Goal: Information Seeking & Learning: Find specific page/section

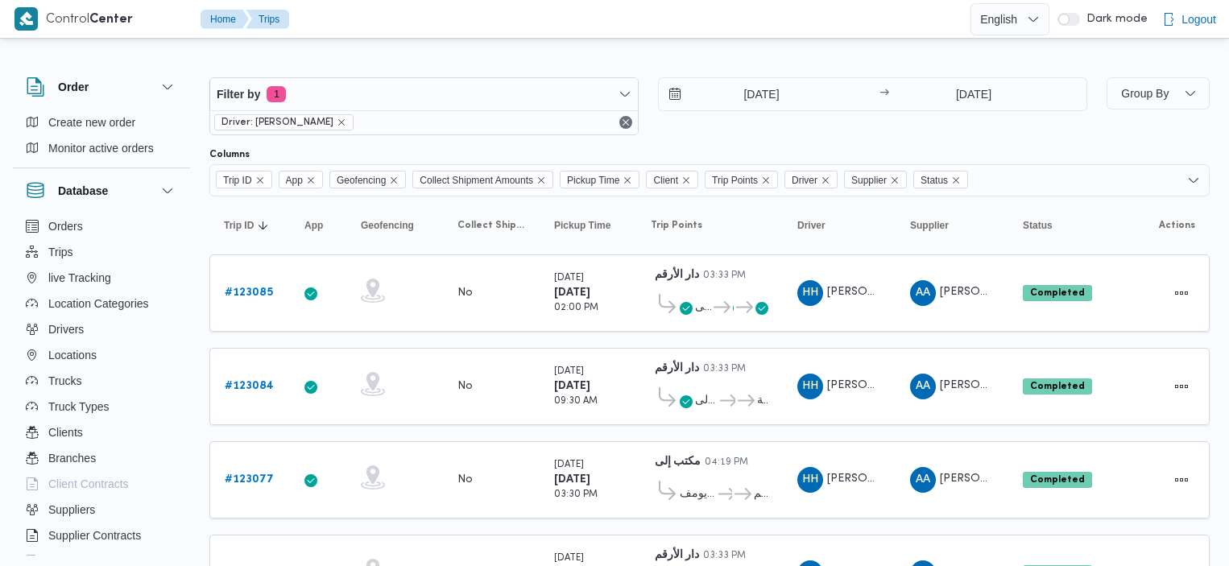
scroll to position [53, 0]
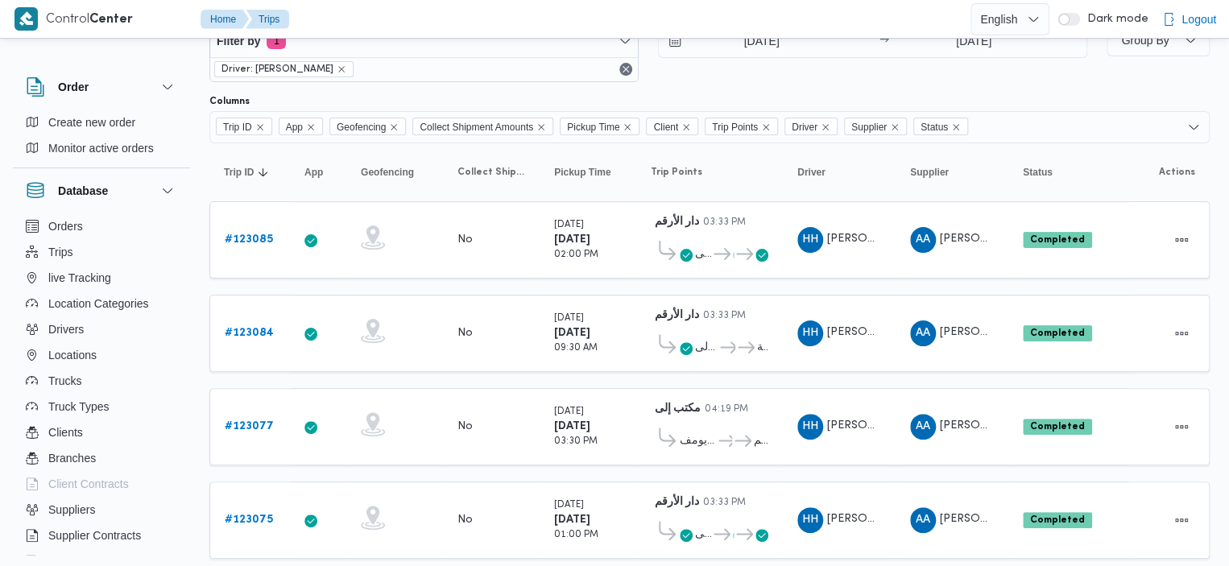
click at [410, 70] on div "Driver: [PERSON_NAME]" at bounding box center [424, 69] width 428 height 24
click at [476, 70] on div "Driver: [PERSON_NAME]" at bounding box center [424, 69] width 428 height 24
click at [625, 67] on button "Remove" at bounding box center [625, 69] width 19 height 19
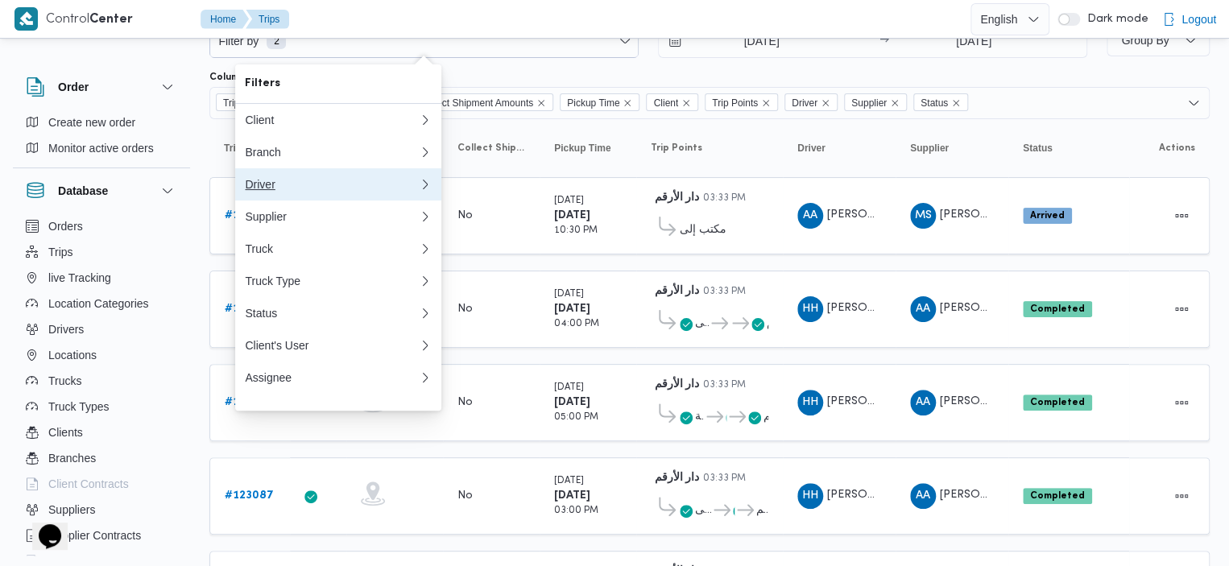
click at [406, 186] on div "Driver" at bounding box center [329, 184] width 168 height 13
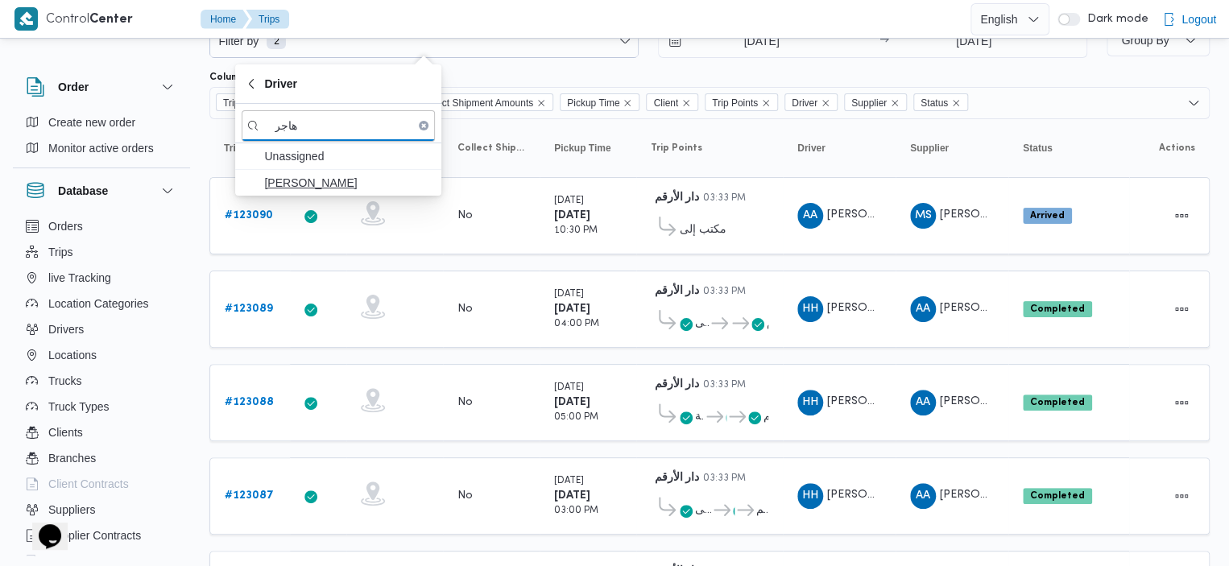
type input "هاجر"
click at [305, 183] on span "[PERSON_NAME]" at bounding box center [348, 182] width 168 height 19
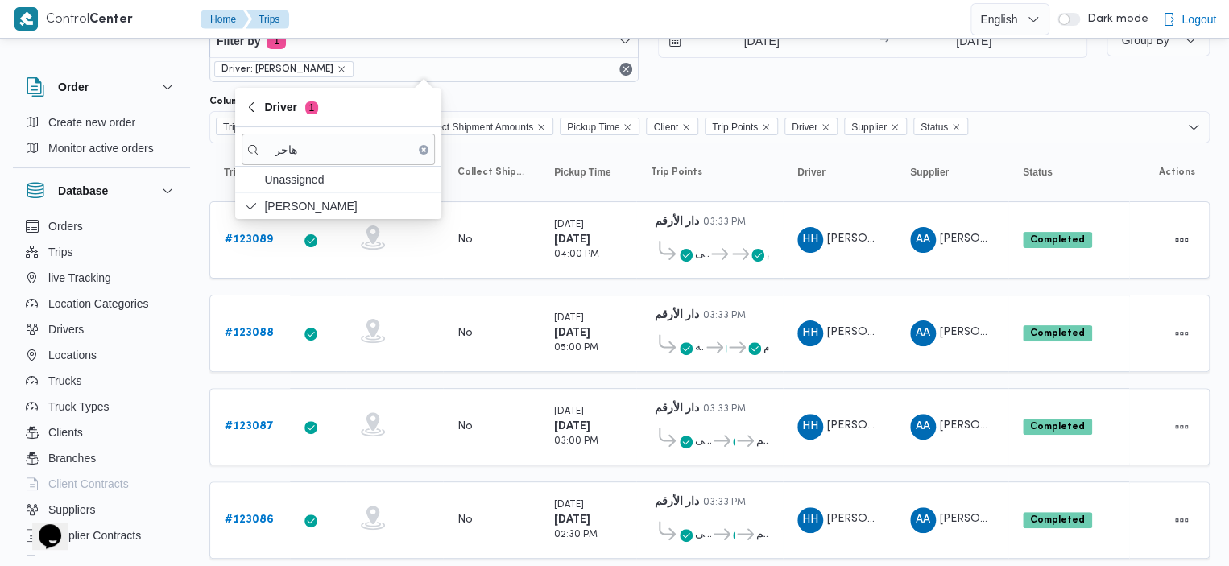
click at [425, 152] on button "Clear input" at bounding box center [424, 150] width 10 height 10
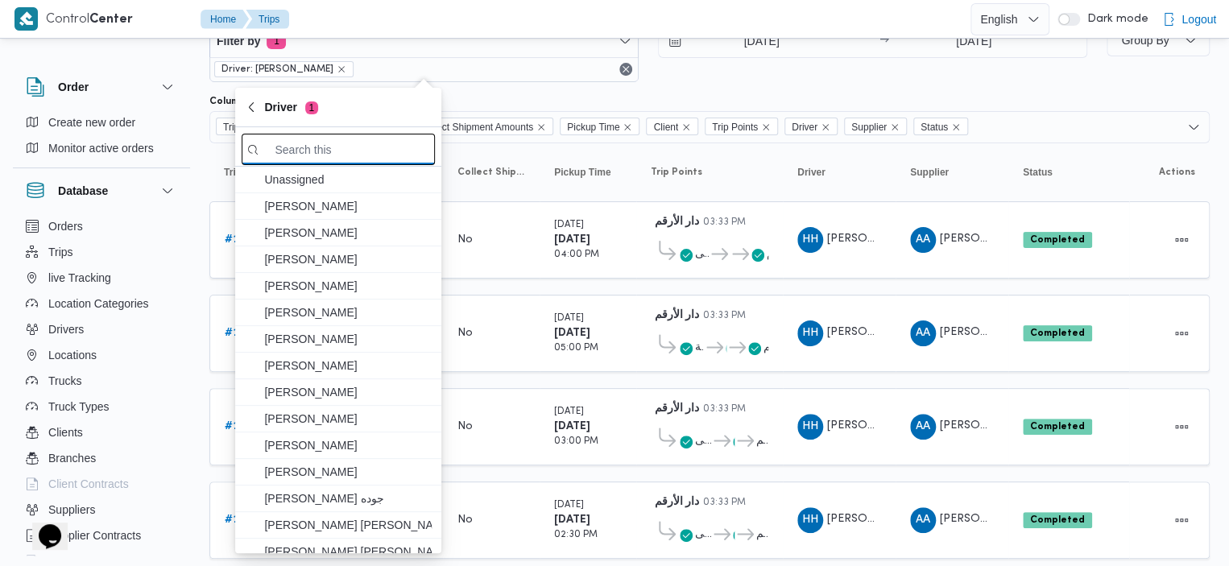
click at [356, 145] on input "search filters" at bounding box center [338, 149] width 193 height 31
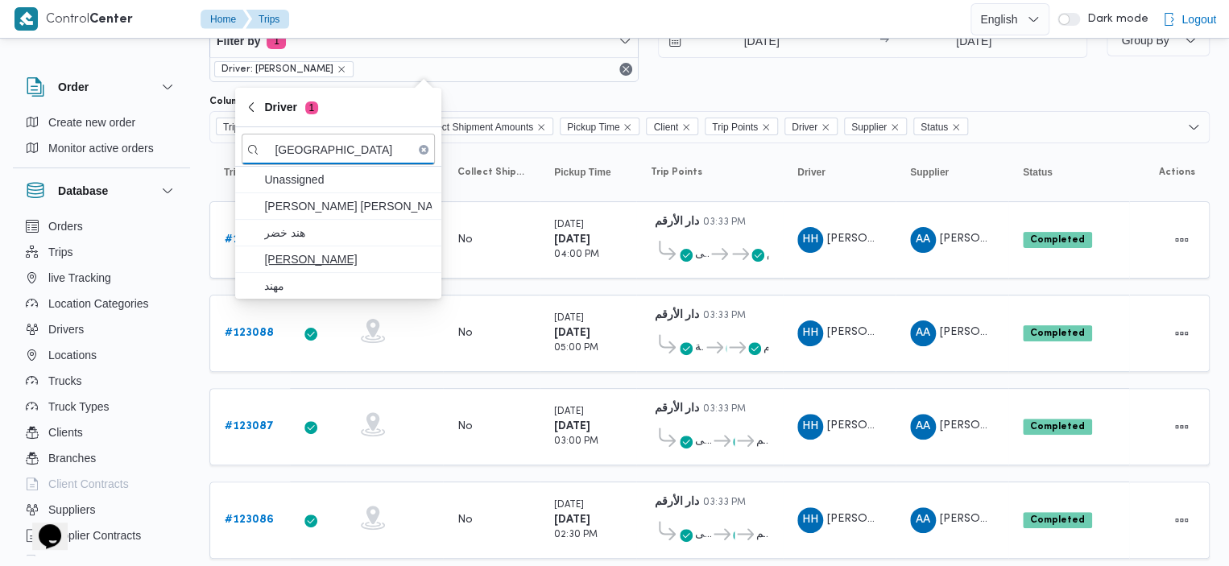
type input "[GEOGRAPHIC_DATA]"
click at [296, 258] on span "[PERSON_NAME]" at bounding box center [348, 259] width 168 height 19
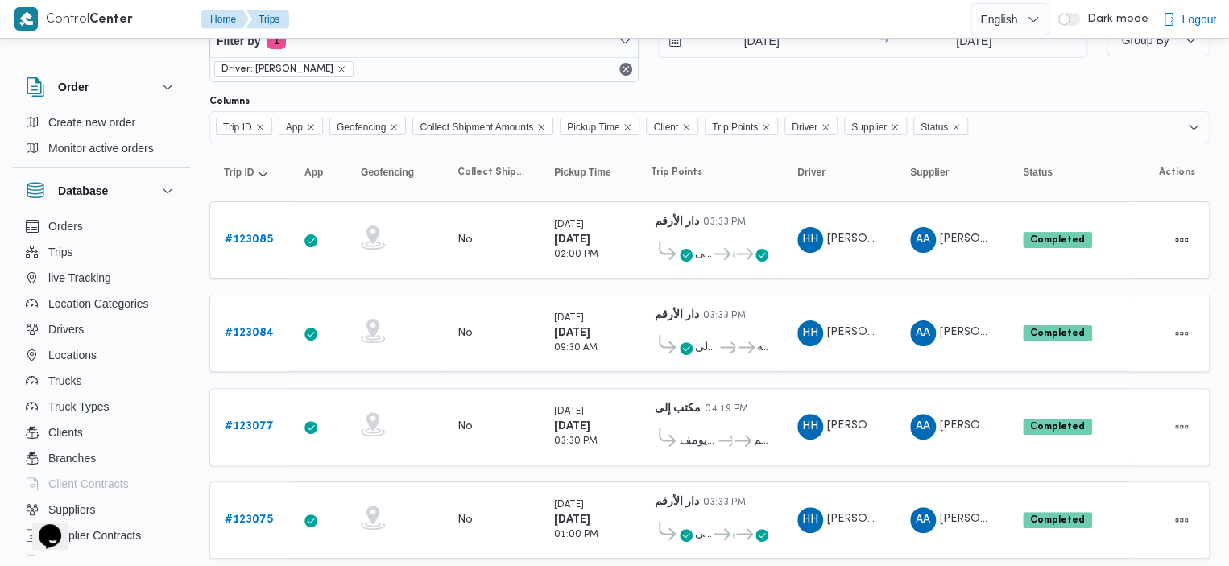
click at [548, 95] on div "Columns" at bounding box center [709, 101] width 1000 height 13
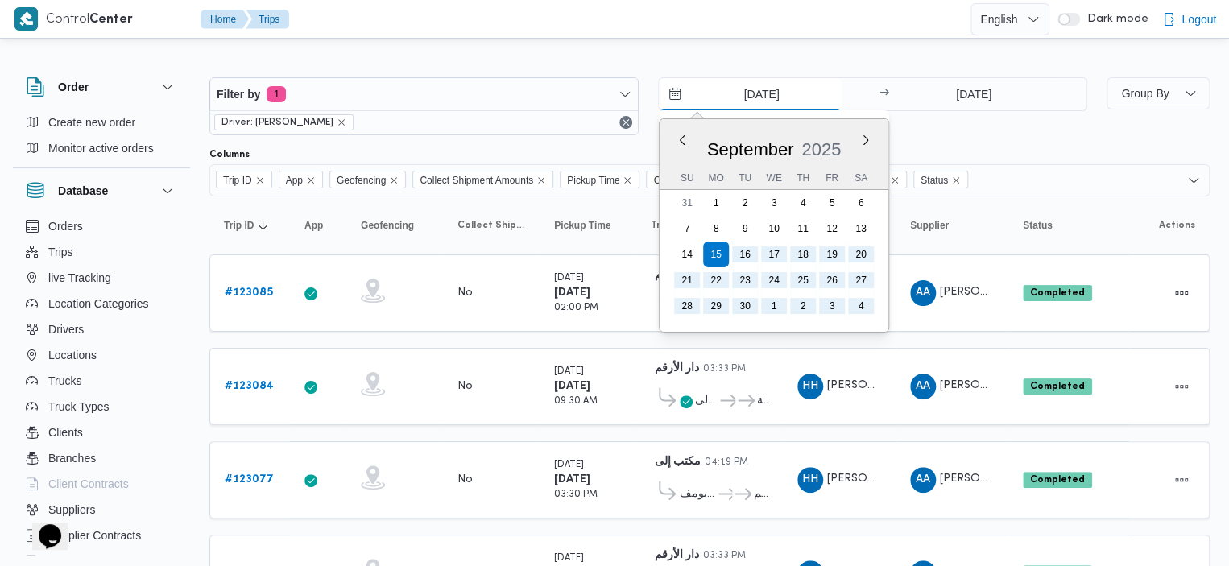
click at [681, 94] on input "[DATE]" at bounding box center [750, 94] width 183 height 32
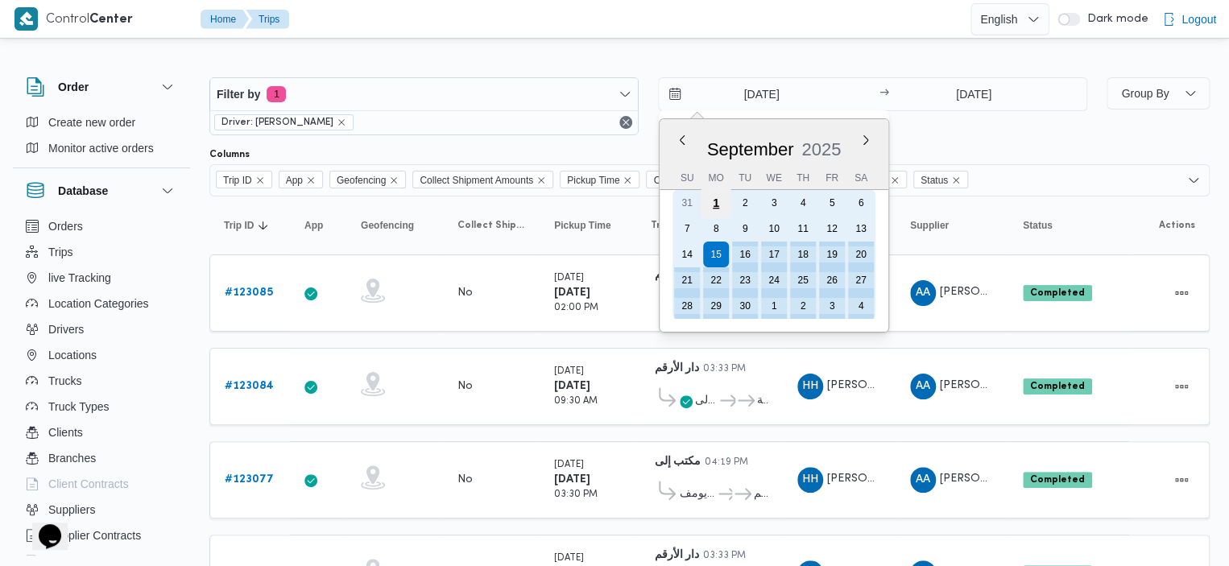
click at [719, 205] on div "1" at bounding box center [716, 203] width 31 height 31
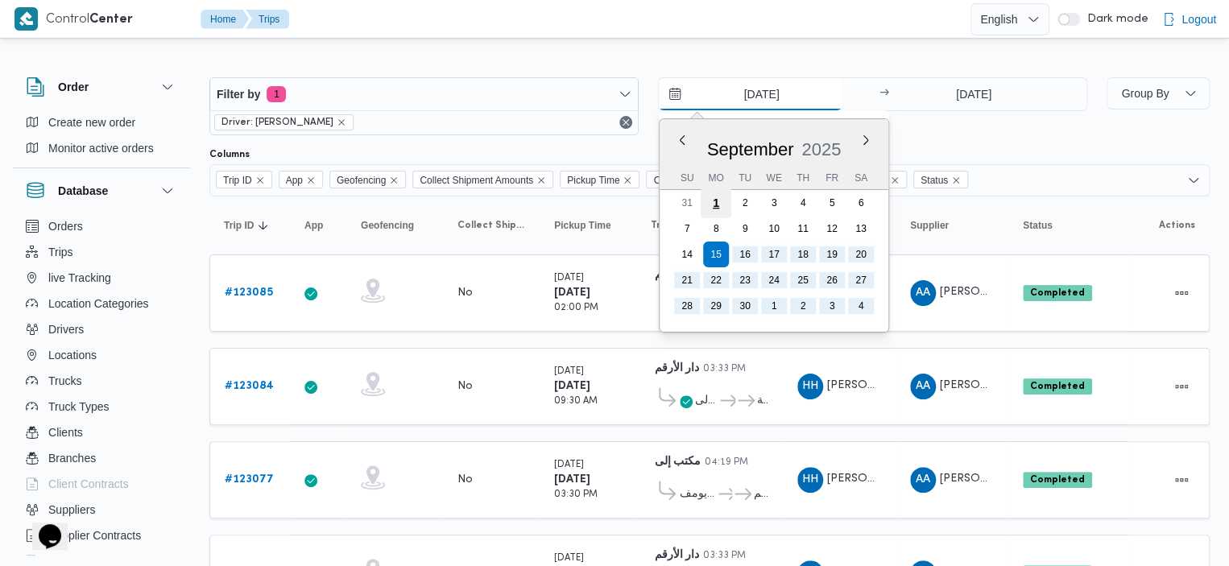
type input "[DATE]"
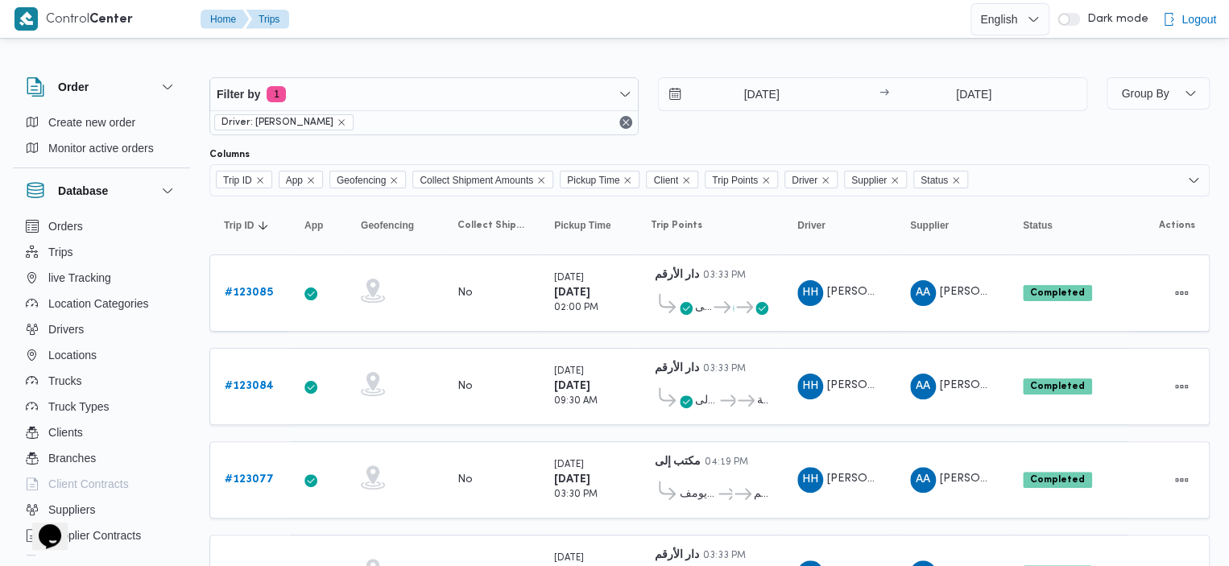
click at [1062, 141] on div "Filter by 1 Driver: [PERSON_NAME] [DATE] → [DATE]" at bounding box center [648, 106] width 897 height 77
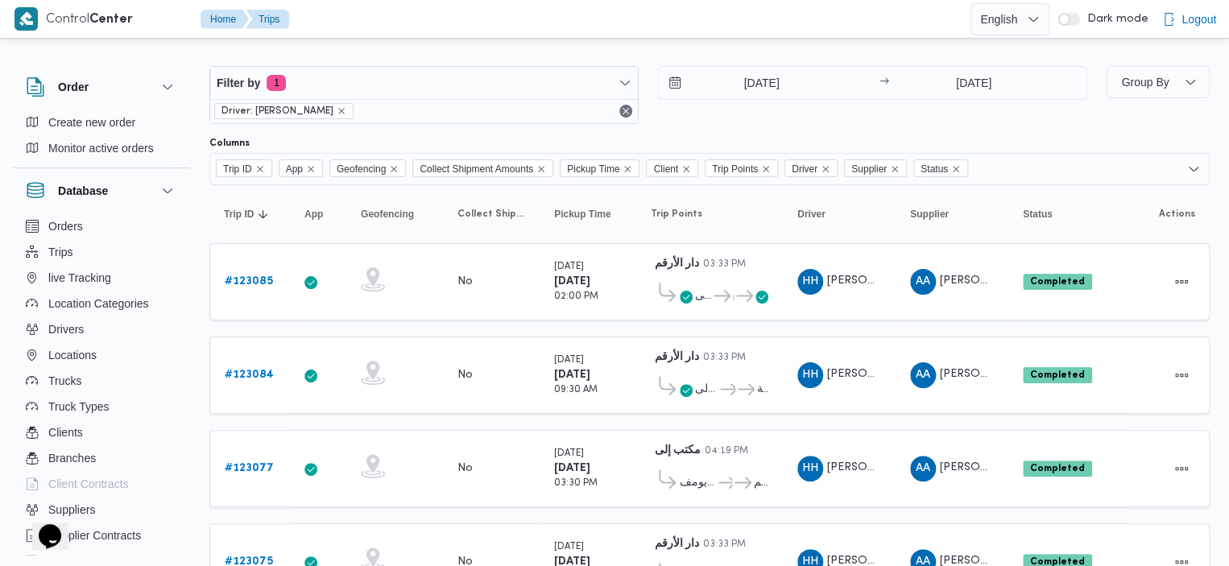
click at [447, 115] on div "Driver: [PERSON_NAME]" at bounding box center [424, 111] width 428 height 24
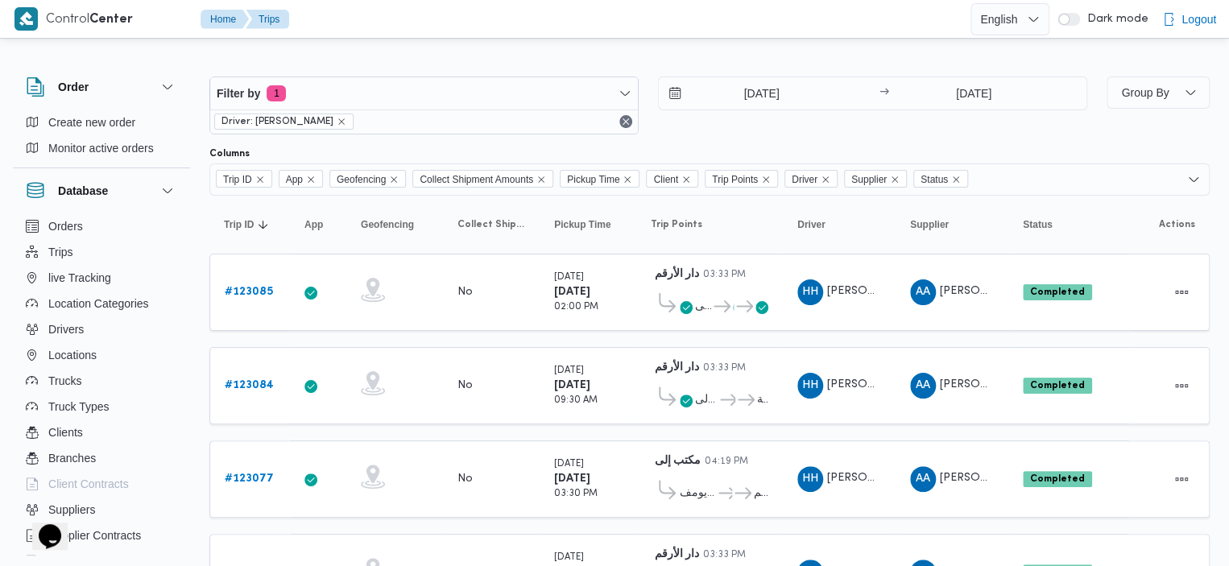
scroll to position [0, 0]
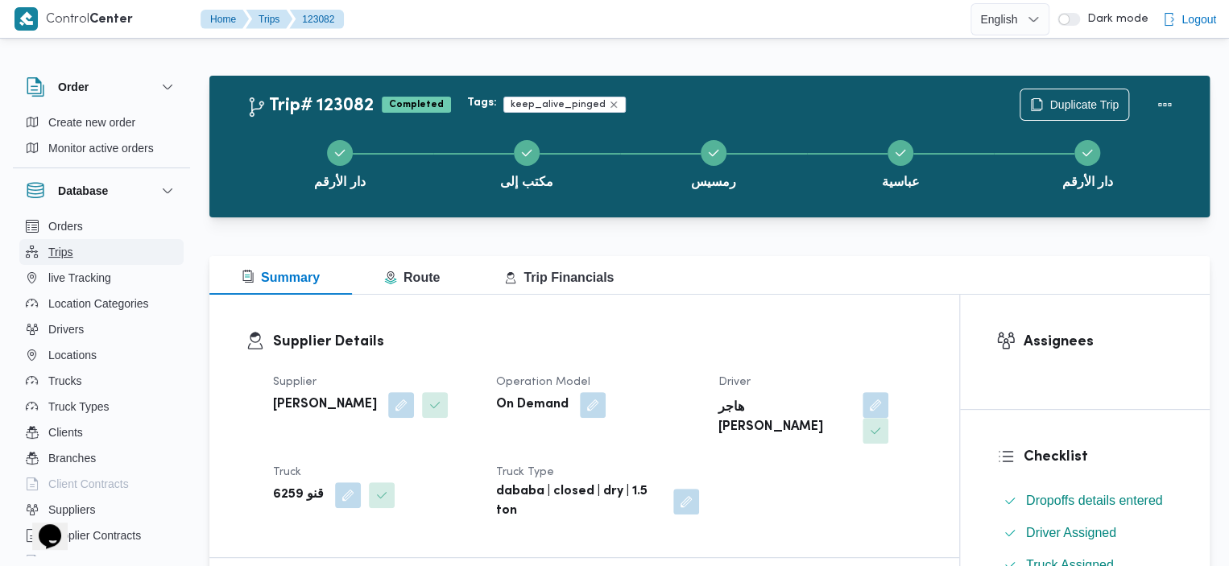
click at [90, 242] on button "Trips" at bounding box center [101, 252] width 164 height 26
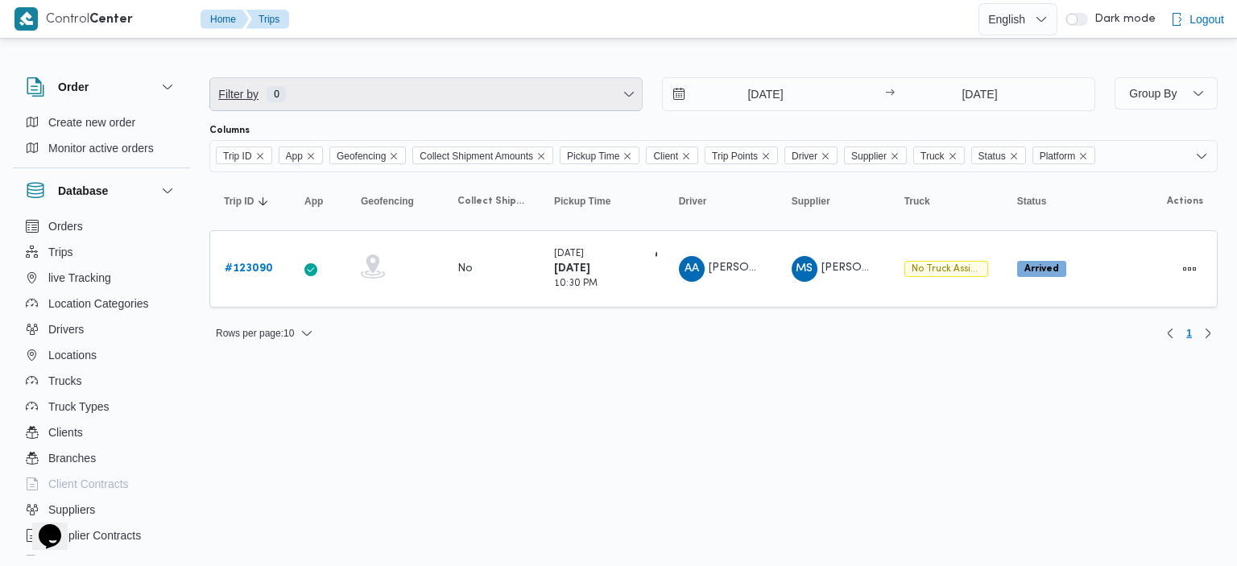
click at [541, 102] on span "Filter by 0" at bounding box center [426, 94] width 432 height 32
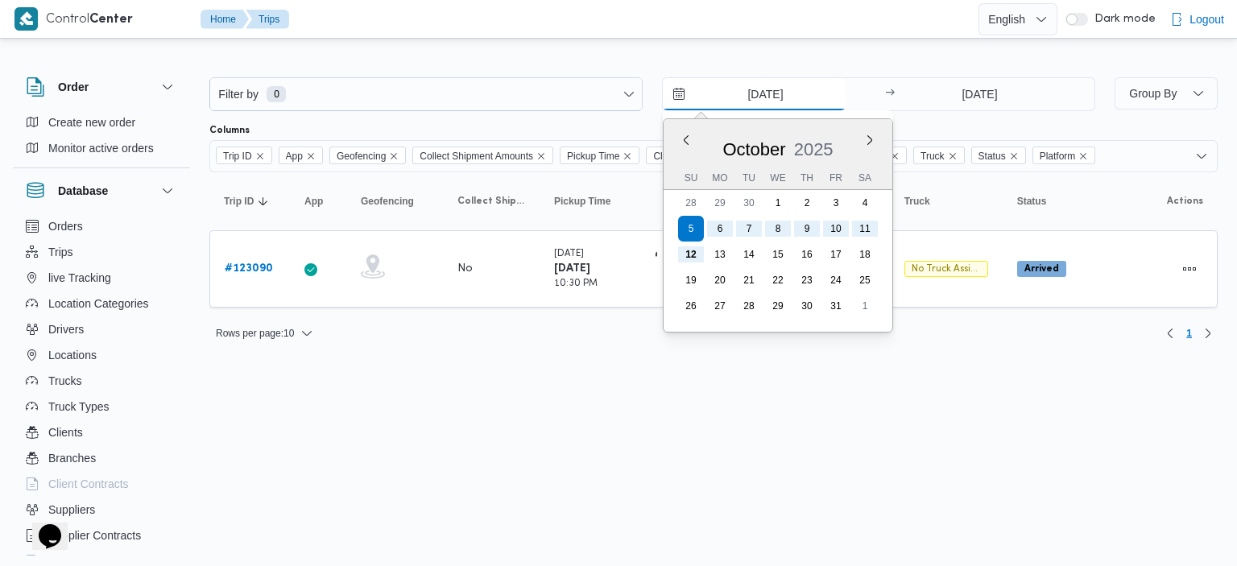
click at [763, 97] on input "5/10/2025" at bounding box center [754, 94] width 183 height 32
click at [681, 141] on button "Previous Month" at bounding box center [685, 139] width 15 height 15
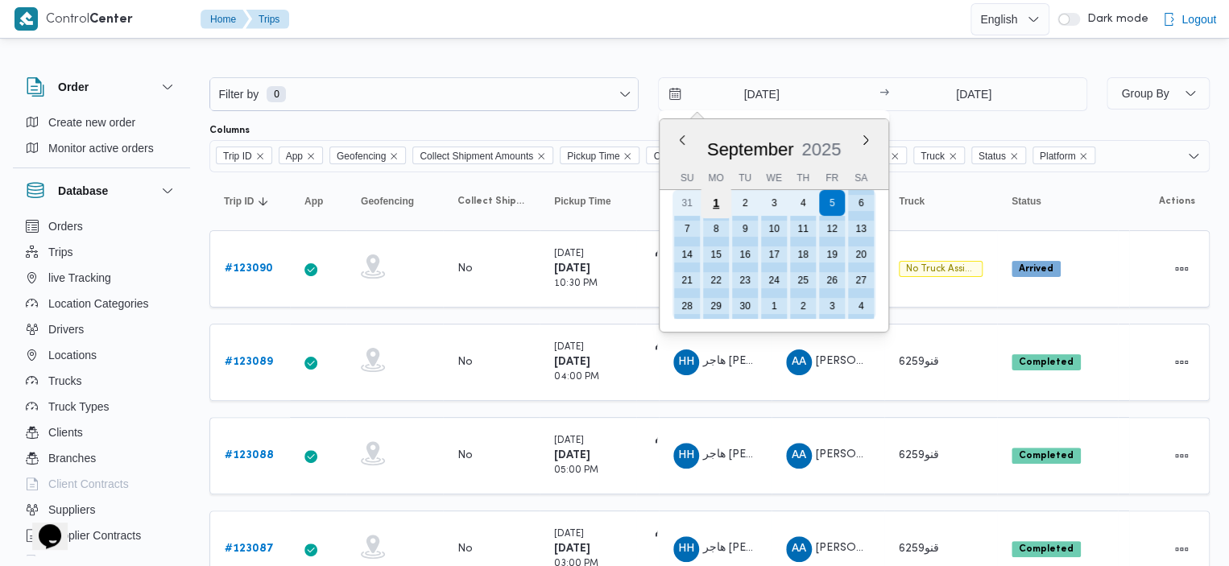
click at [716, 198] on div "1" at bounding box center [716, 203] width 31 height 31
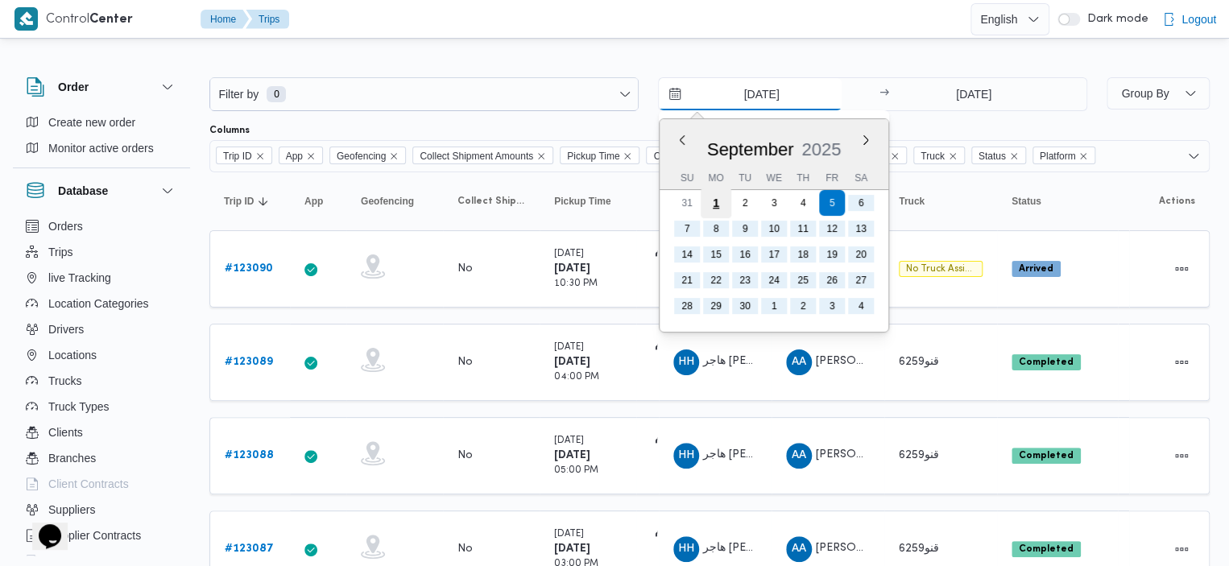
type input "[DATE]"
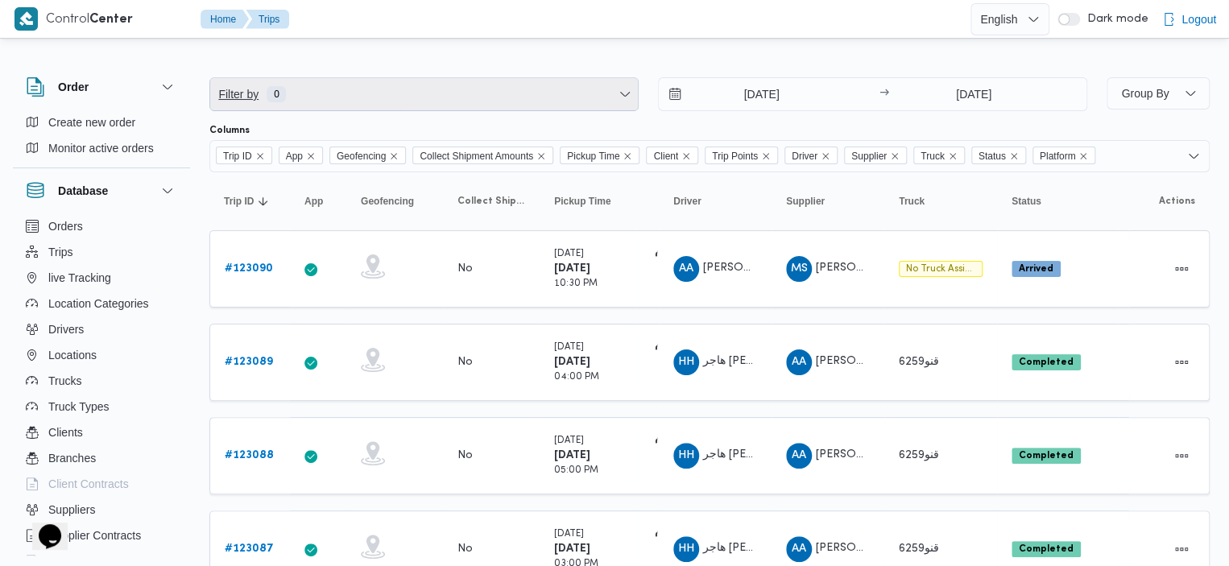
click at [519, 101] on span "Filter by 0" at bounding box center [424, 94] width 428 height 32
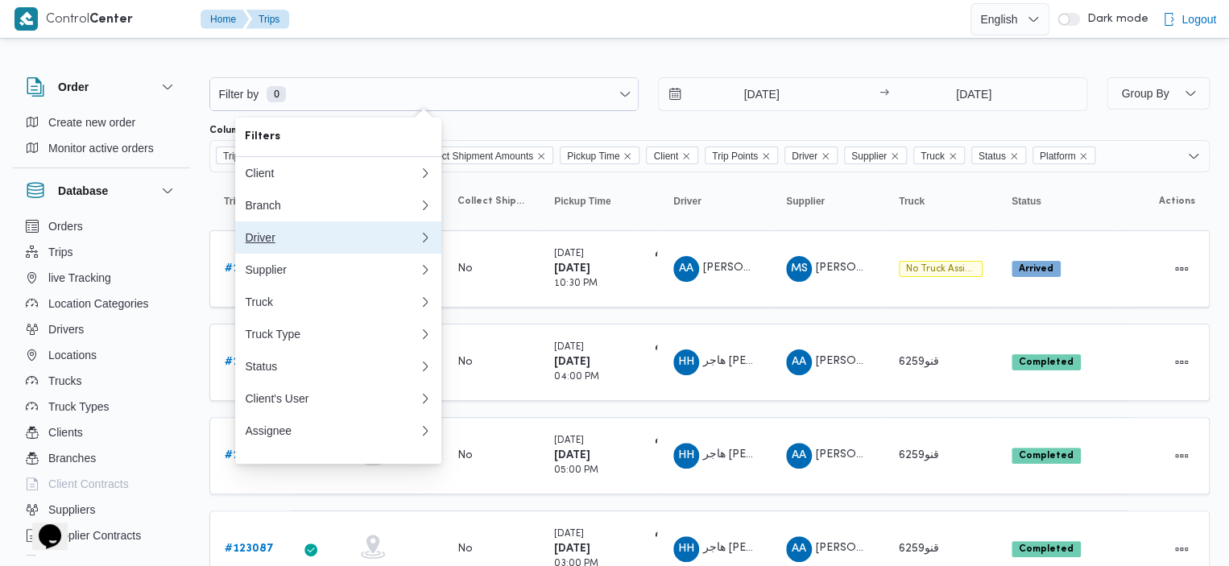
click at [358, 238] on div "Driver" at bounding box center [332, 237] width 174 height 13
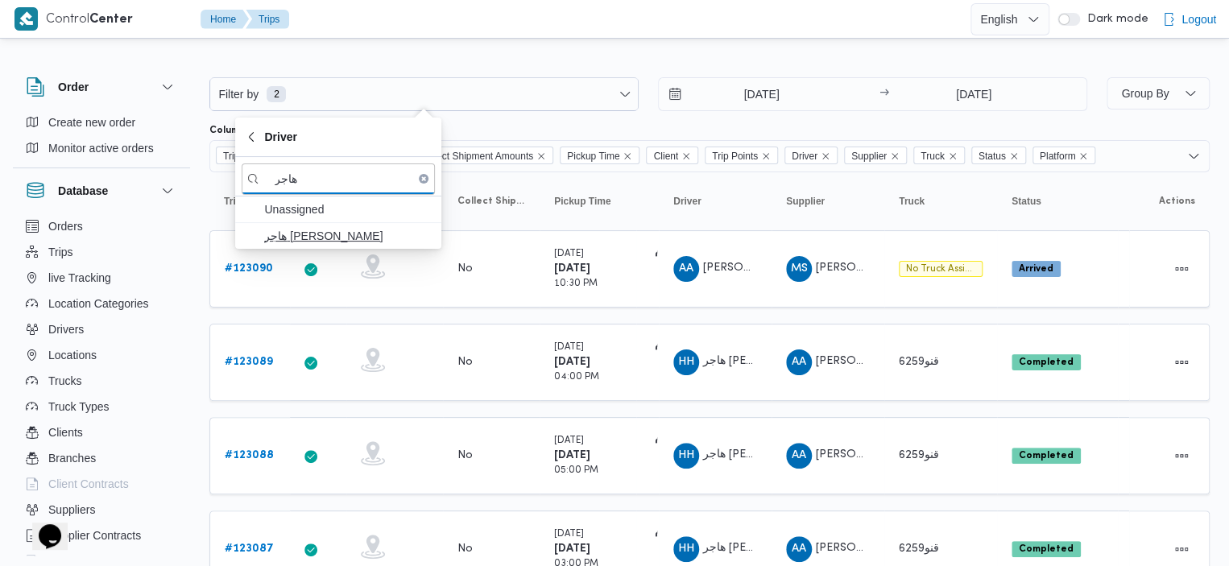
type input "هاجر"
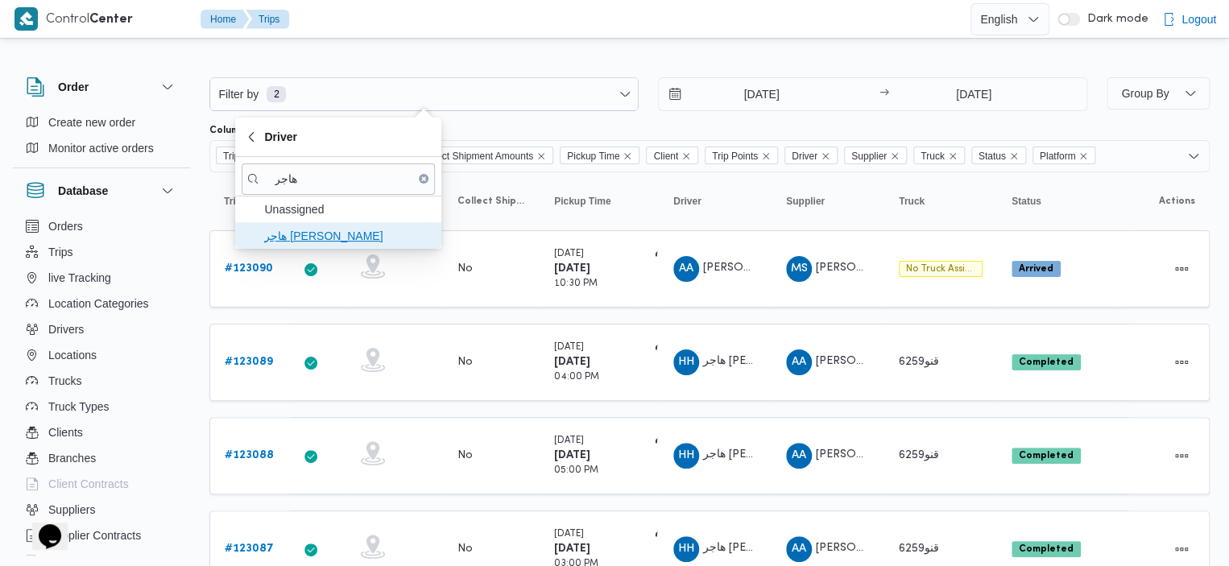
click at [309, 237] on span "[PERSON_NAME]" at bounding box center [348, 235] width 168 height 19
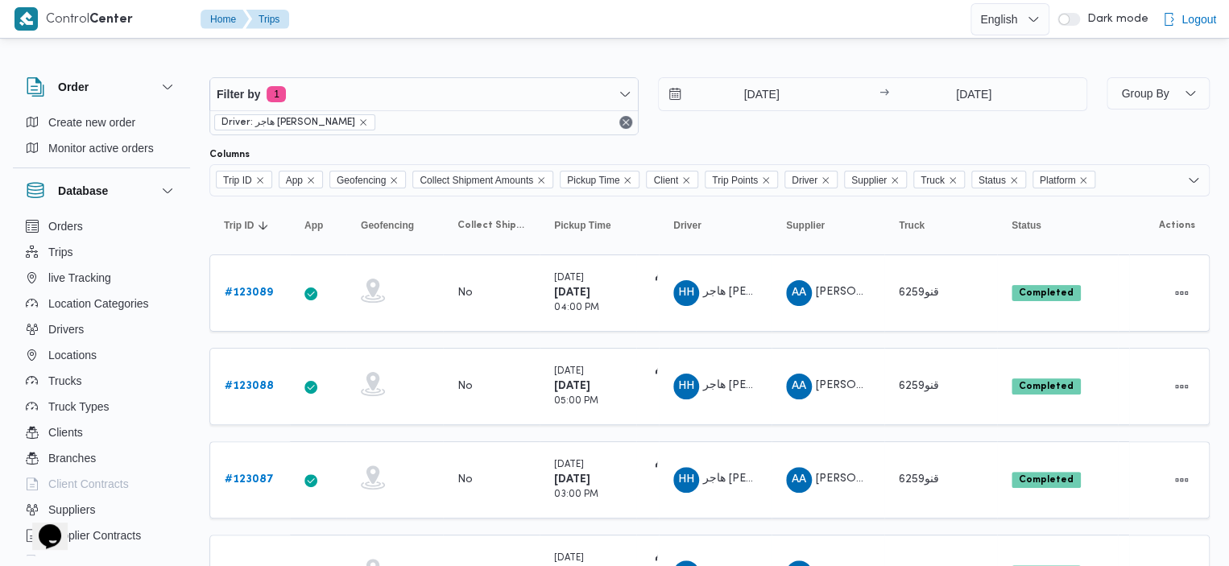
click at [1088, 180] on icon "Remove Platform from selection in this group" at bounding box center [1083, 181] width 10 height 10
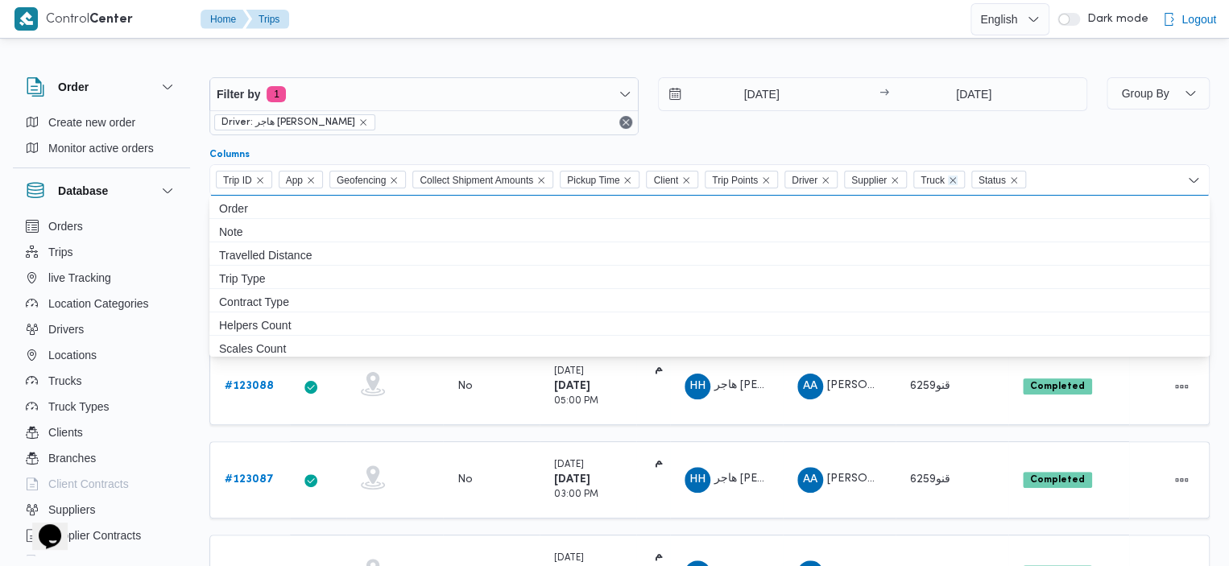
click at [958, 180] on icon "Remove Truck from selection in this group" at bounding box center [953, 181] width 10 height 10
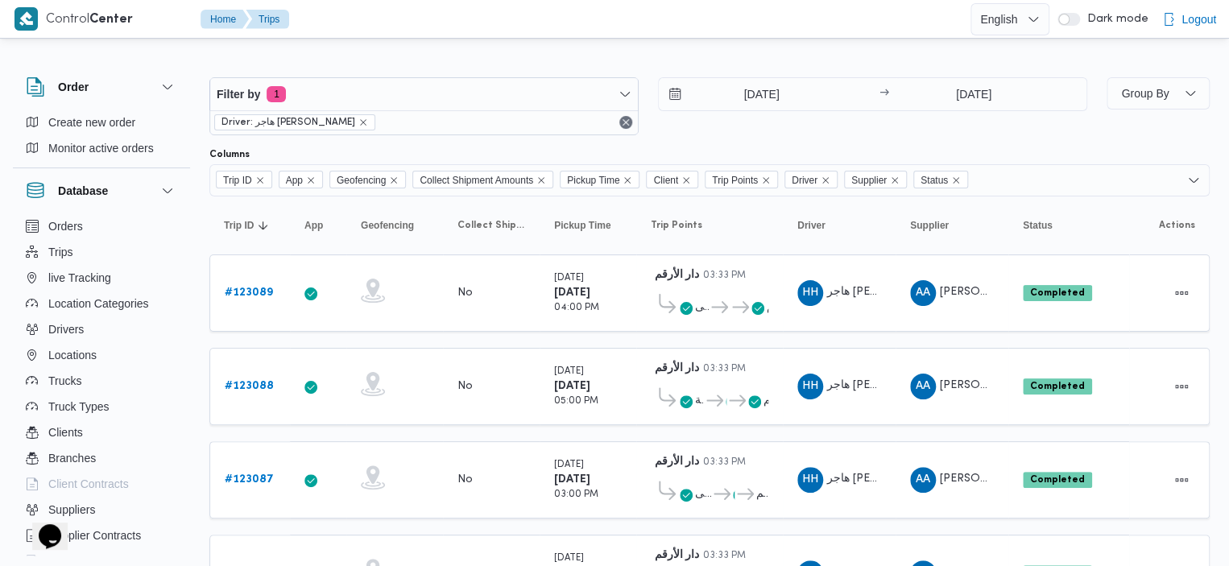
click at [984, 59] on div at bounding box center [709, 65] width 1000 height 26
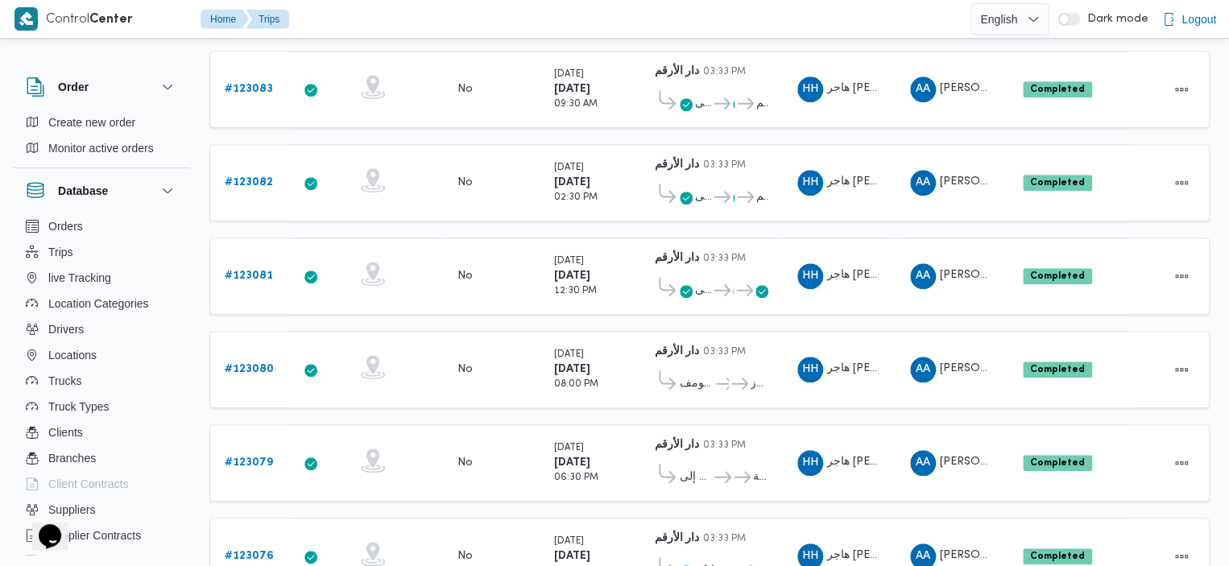
scroll to position [641, 0]
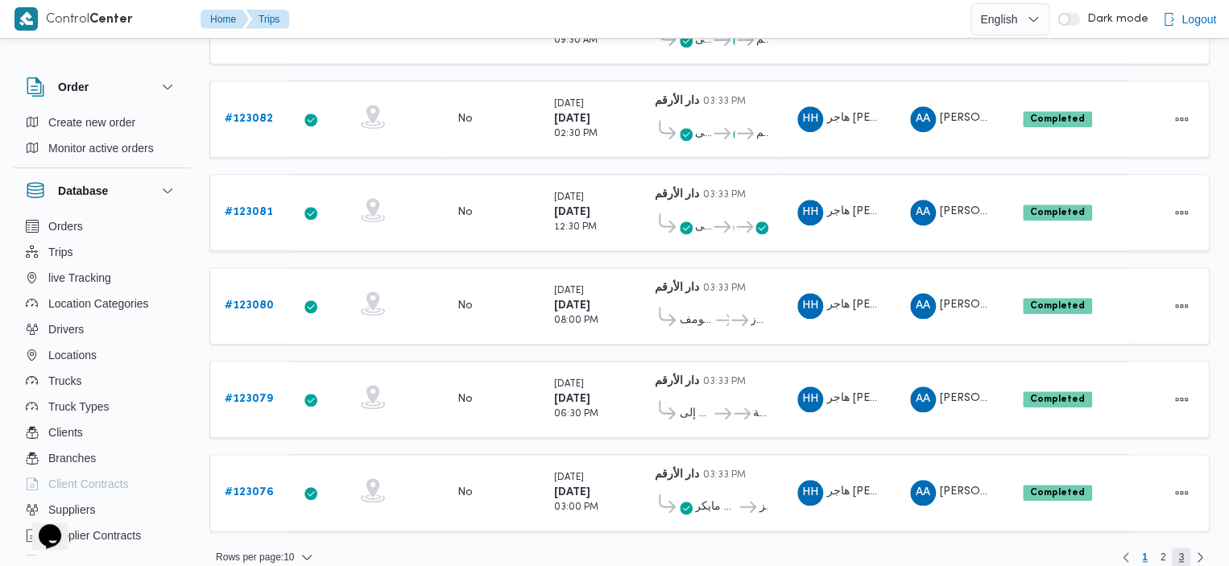
click at [1183, 548] on span "3" at bounding box center [1181, 557] width 19 height 19
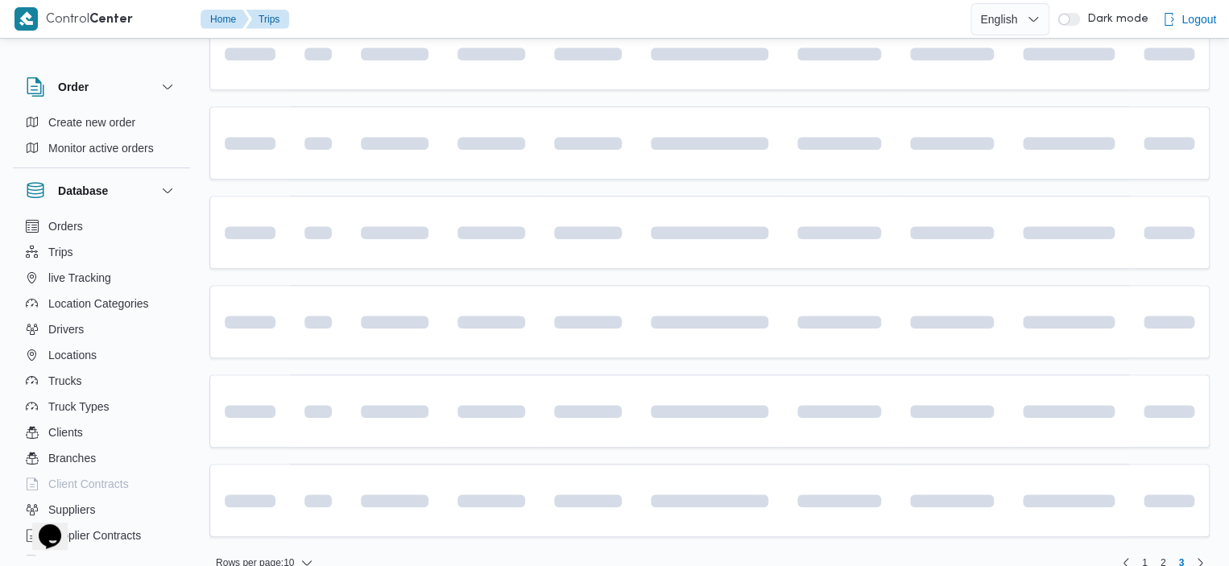
scroll to position [1, 0]
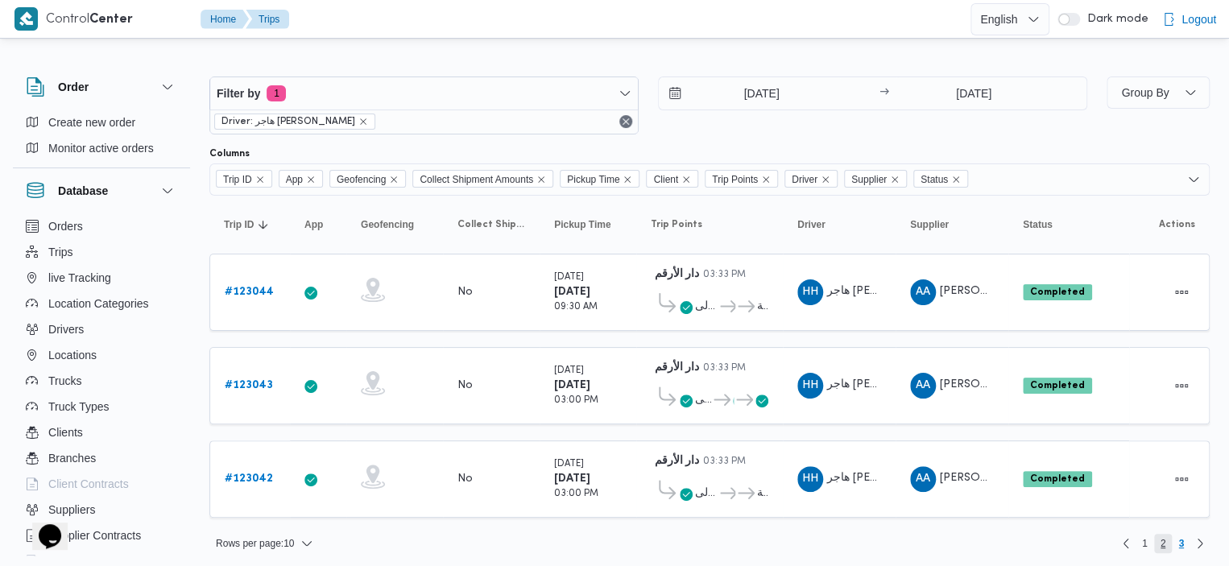
click at [1165, 538] on span "2" at bounding box center [1163, 543] width 19 height 19
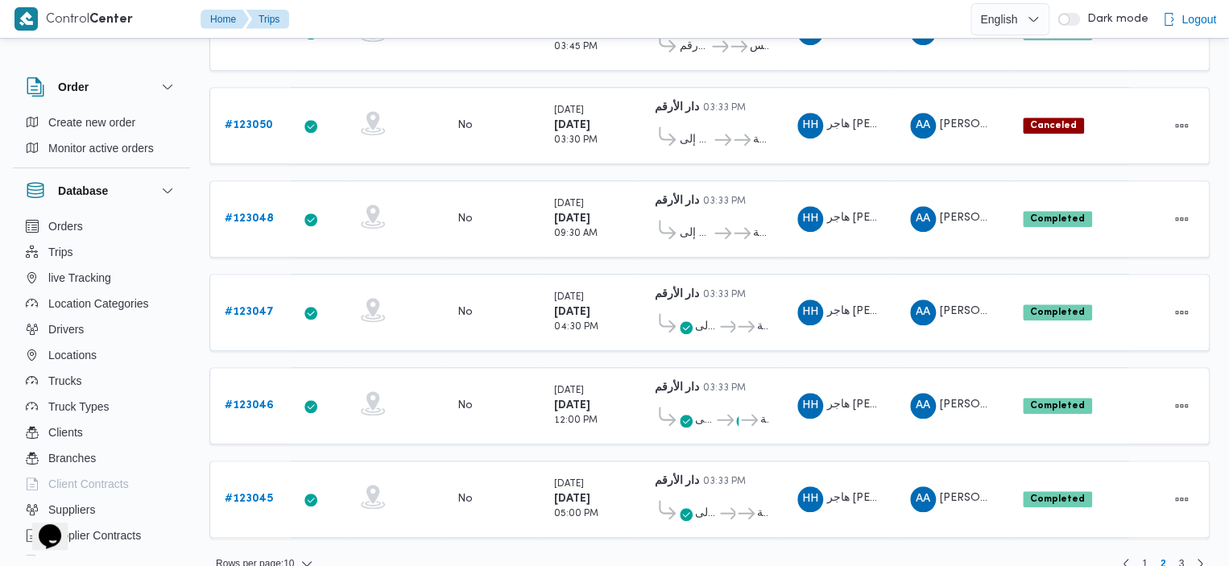
scroll to position [641, 0]
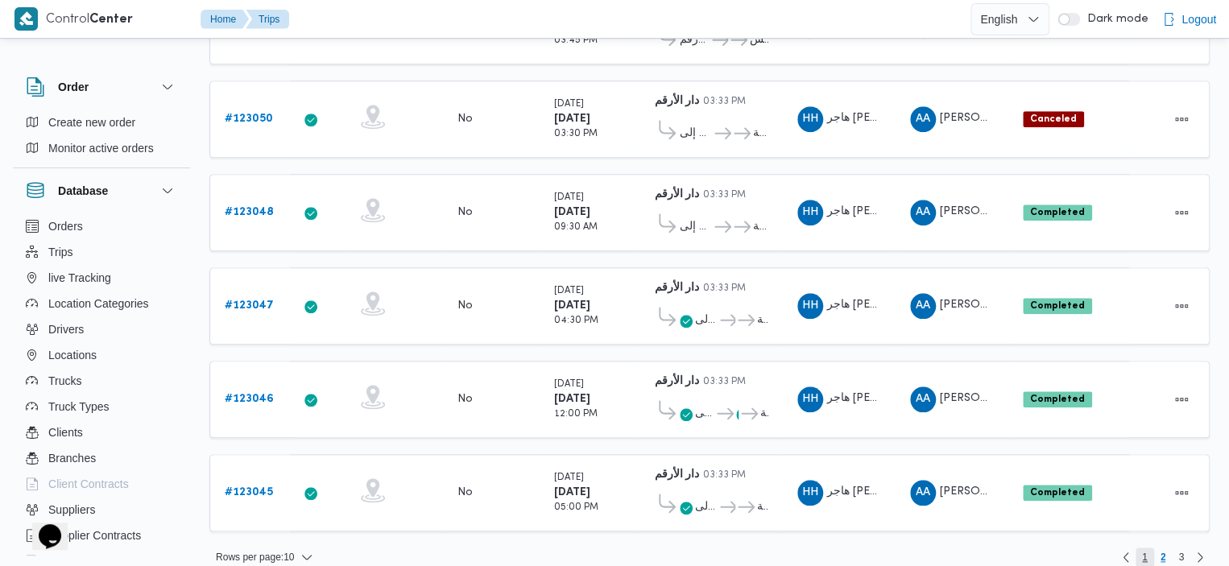
click at [1148, 548] on span "1" at bounding box center [1145, 557] width 19 height 19
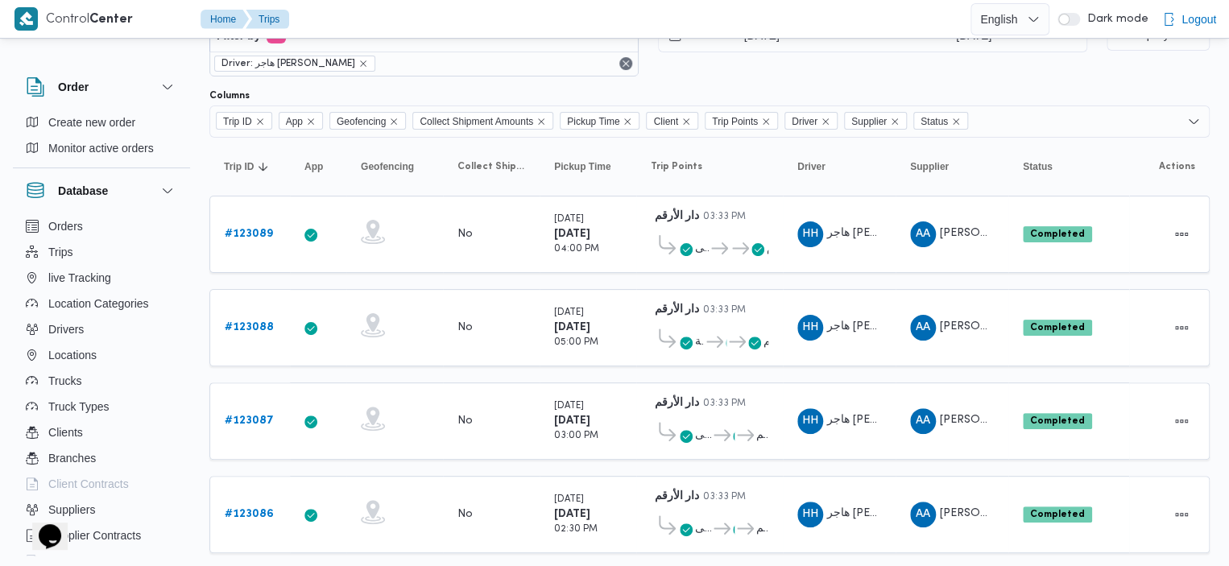
scroll to position [48, 0]
